Goal: Task Accomplishment & Management: Manage account settings

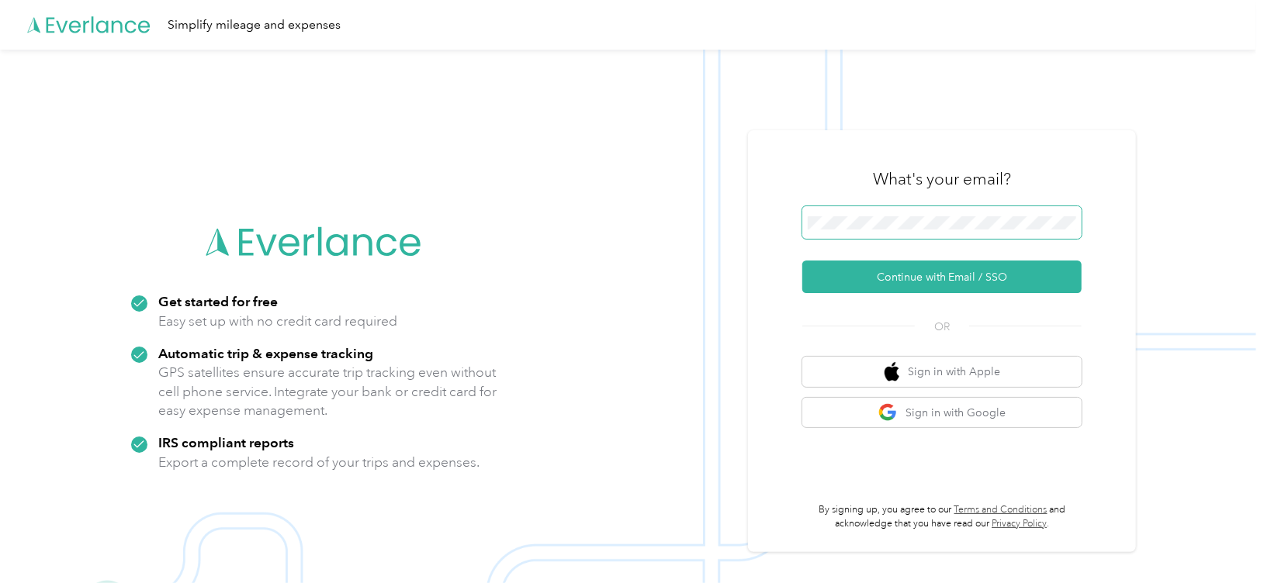
click at [926, 232] on span at bounding box center [941, 222] width 279 height 33
click at [919, 280] on button "Continue with Email / SSO" at bounding box center [941, 277] width 279 height 33
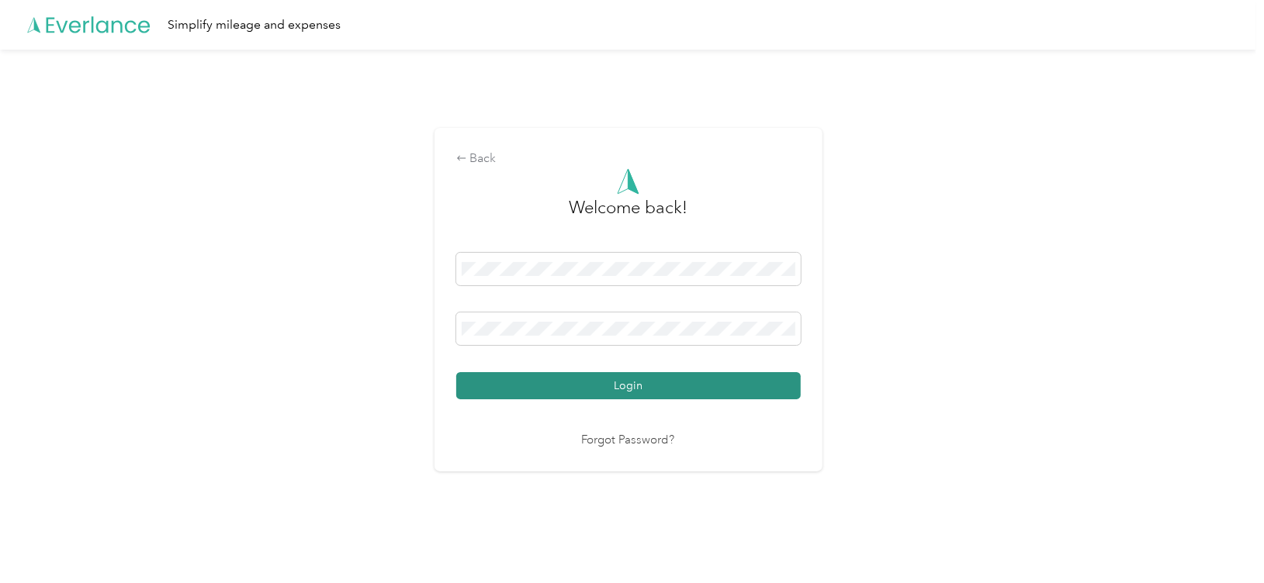
click at [660, 378] on button "Login" at bounding box center [628, 385] width 345 height 27
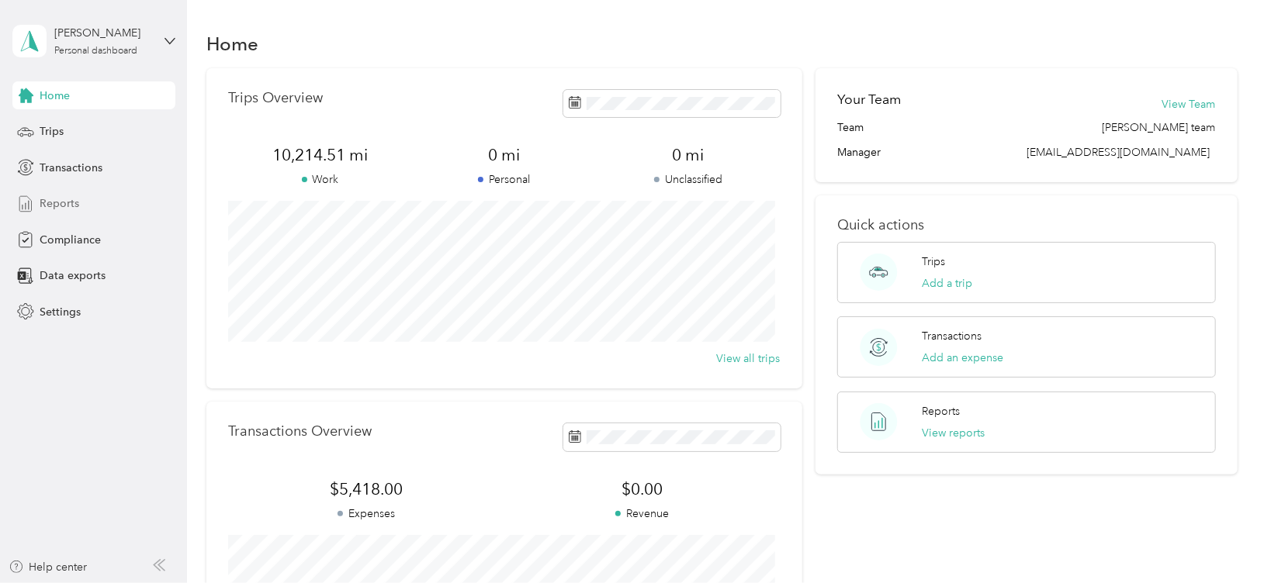
click at [72, 206] on span "Reports" at bounding box center [60, 204] width 40 height 16
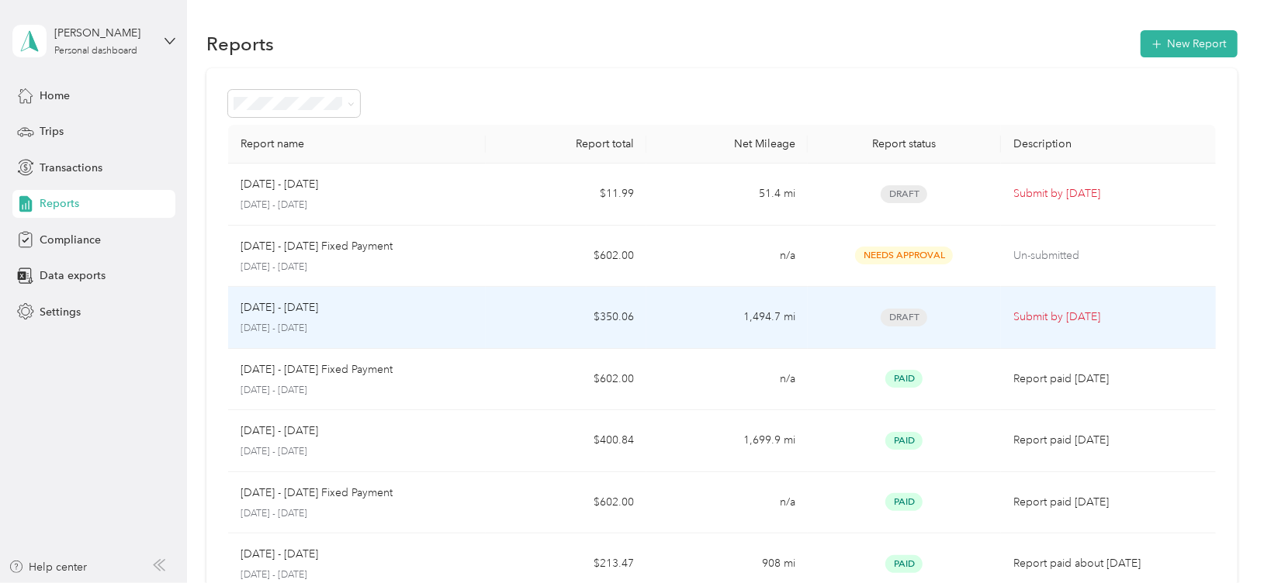
click at [903, 310] on span "Draft" at bounding box center [904, 318] width 47 height 18
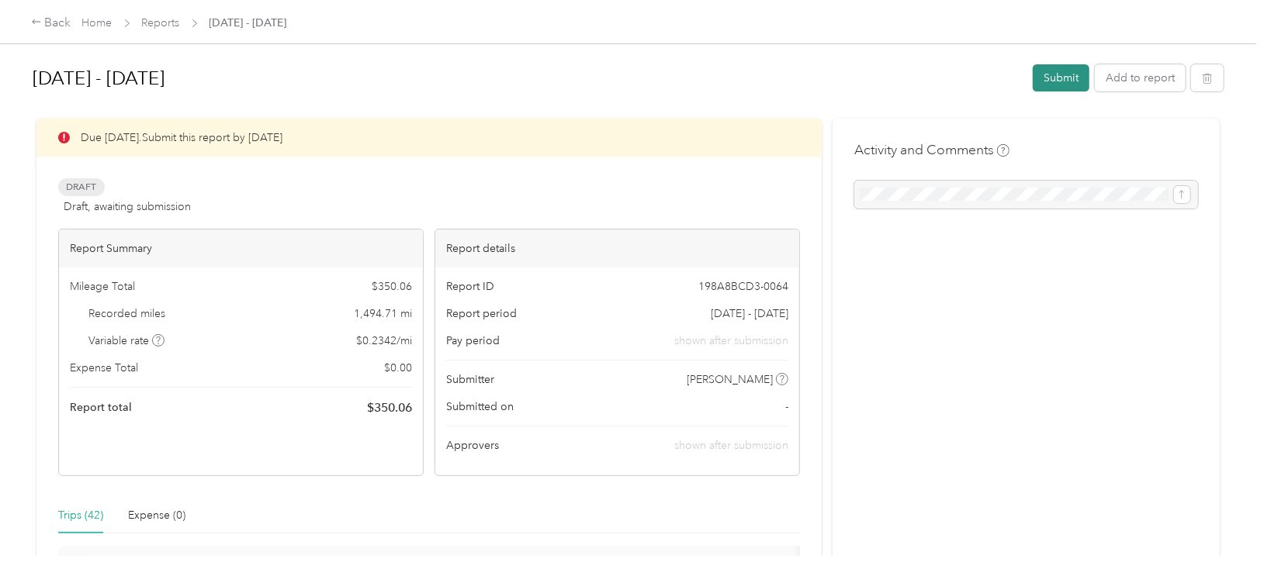
click at [1042, 78] on button "Submit" at bounding box center [1061, 77] width 57 height 27
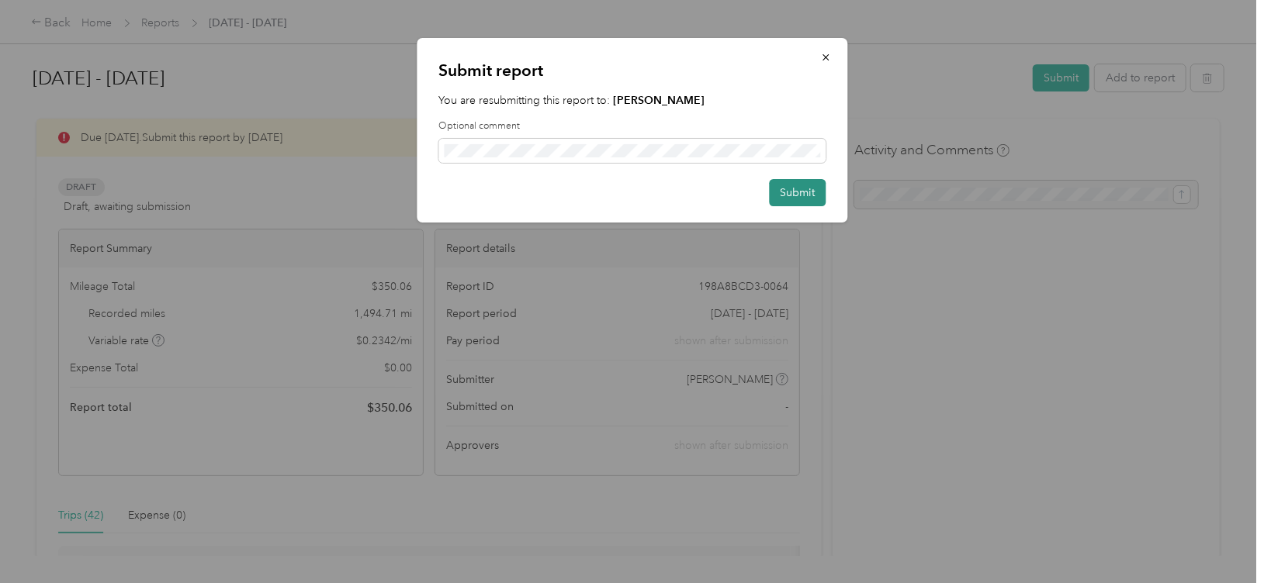
click at [794, 193] on button "Submit" at bounding box center [797, 192] width 57 height 27
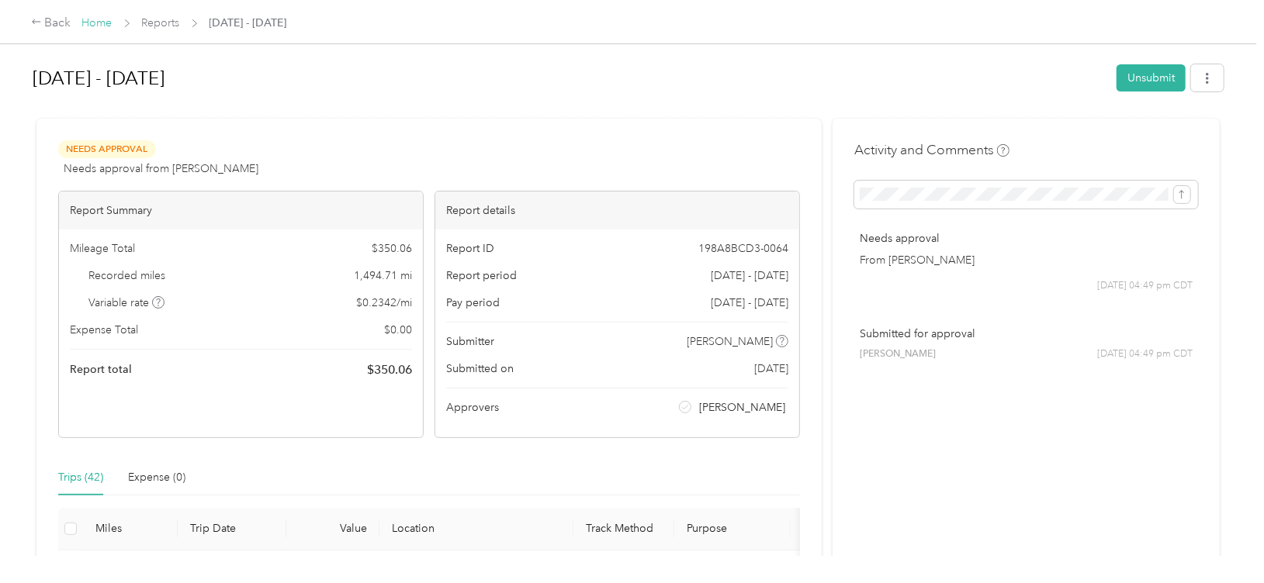
click at [95, 20] on link "Home" at bounding box center [97, 22] width 30 height 13
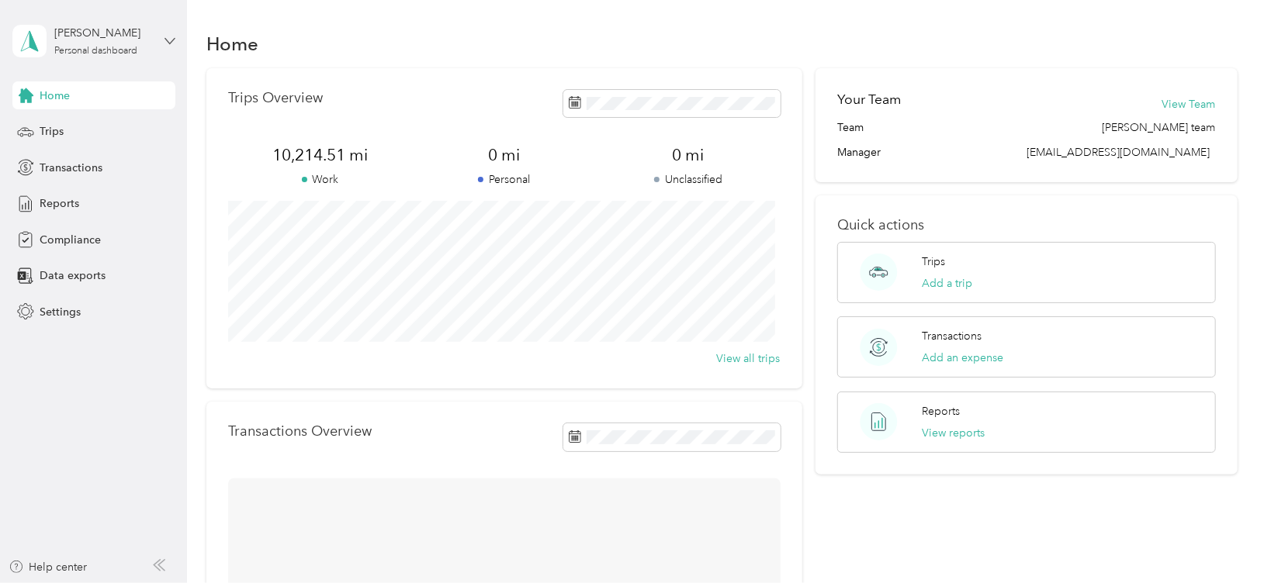
click at [168, 43] on icon at bounding box center [169, 40] width 9 height 5
click at [148, 124] on div "Log out" at bounding box center [175, 126] width 305 height 27
